Goal: Complete application form

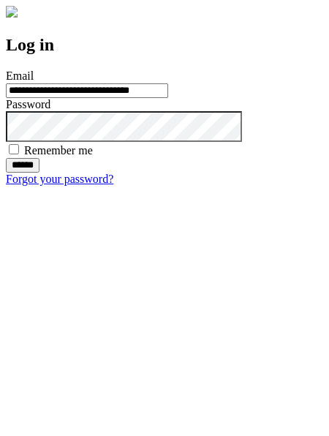
type input "**********"
click at [39, 172] on input "******" at bounding box center [23, 165] width 34 height 15
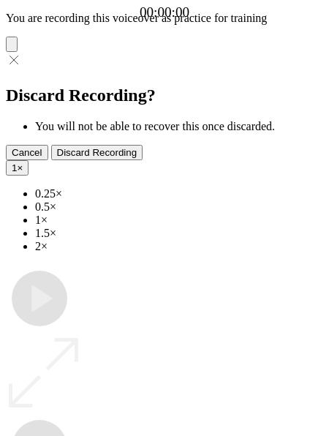
type input "**********"
